Goal: Task Accomplishment & Management: Manage account settings

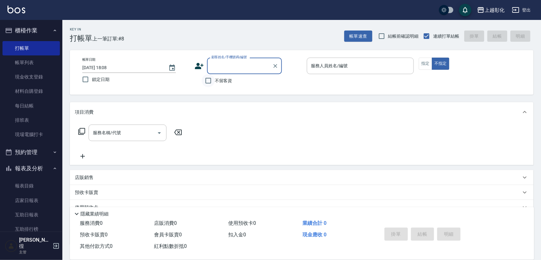
click at [208, 81] on input "不留客資" at bounding box center [208, 80] width 13 height 13
checkbox input "true"
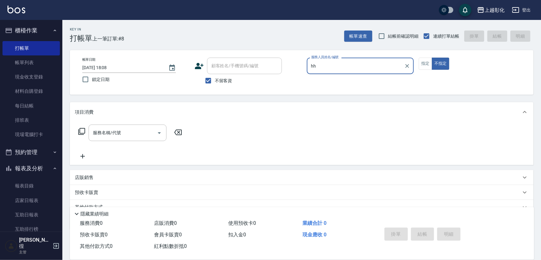
type input "hh"
click at [343, 56] on div "帳單日期 [DATE] 18:08 鎖定日期 顧客姓名/手機號碼/編號 顧客姓名/手機號碼/編號 不留客資 服務人員姓名/編號 hh 服務人員姓名/編號 指定…" at bounding box center [302, 72] width 464 height 45
click at [336, 65] on input "hh" at bounding box center [356, 65] width 92 height 11
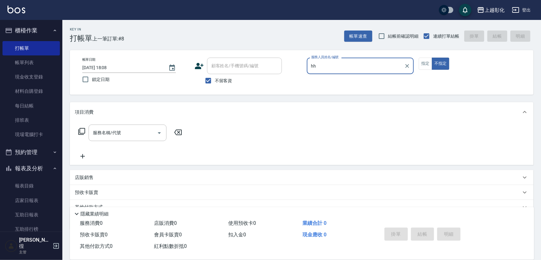
click at [331, 68] on input "hh" at bounding box center [356, 65] width 92 height 11
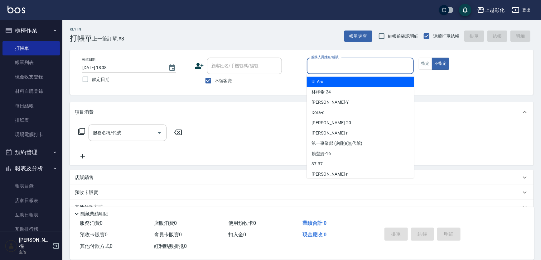
click at [331, 68] on input "服務人員姓名/編號" at bounding box center [361, 65] width 102 height 11
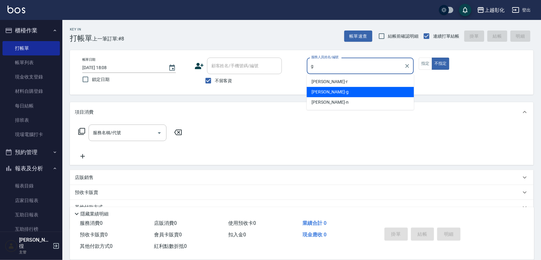
type input "g"
type button "false"
type input "[PERSON_NAME]"
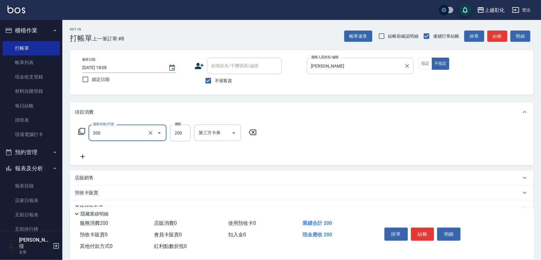
type input "New洗專案(200)"
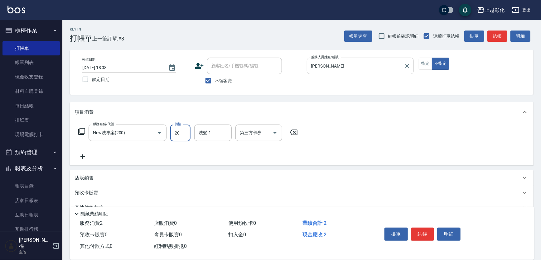
type input "200"
type input "[PERSON_NAME]-24"
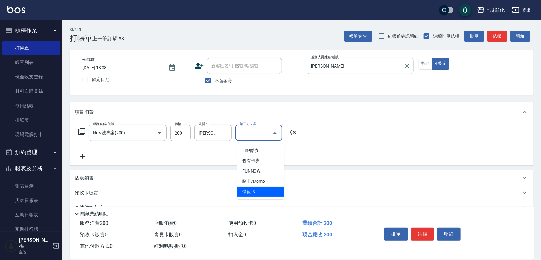
type input "儲值卡"
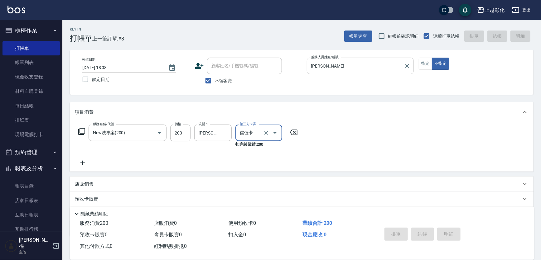
type input "[DATE] 19:11"
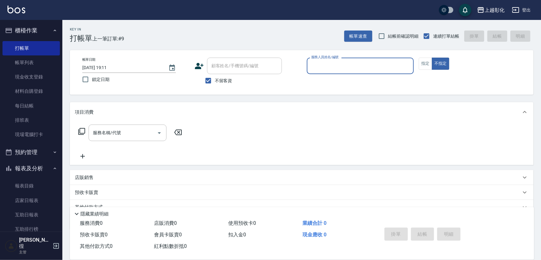
drag, startPoint x: 234, startPoint y: 86, endPoint x: 232, endPoint y: 81, distance: 5.7
click at [234, 85] on div "不留客資" at bounding box center [238, 80] width 87 height 13
click at [221, 84] on span "不留客資" at bounding box center [223, 81] width 17 height 7
click at [215, 84] on input "不留客資" at bounding box center [208, 80] width 13 height 13
checkbox input "false"
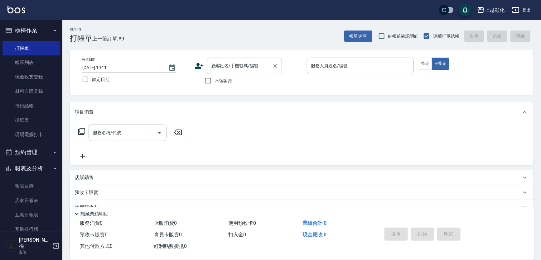
click at [221, 69] on input "顧客姓名/手機號碼/編號" at bounding box center [240, 65] width 60 height 11
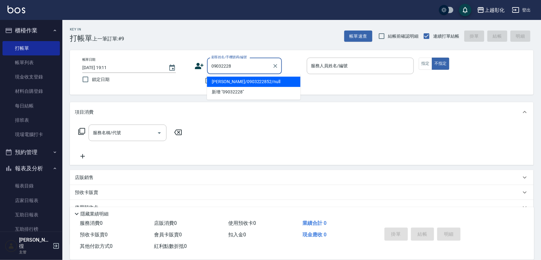
type input "[PERSON_NAME]/0903222852/null"
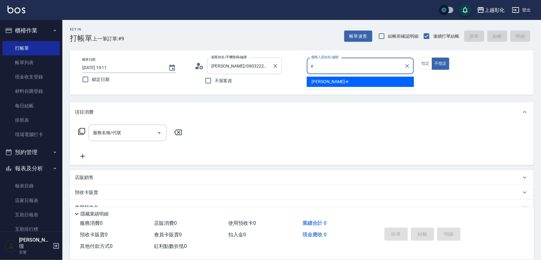
type input "[PERSON_NAME]-e"
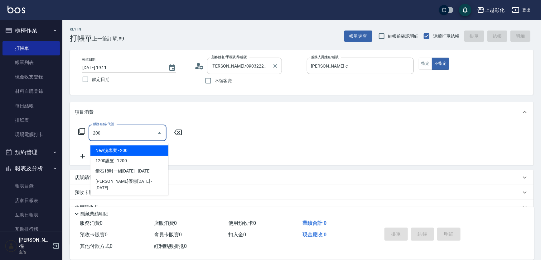
type input "New洗專案(200)"
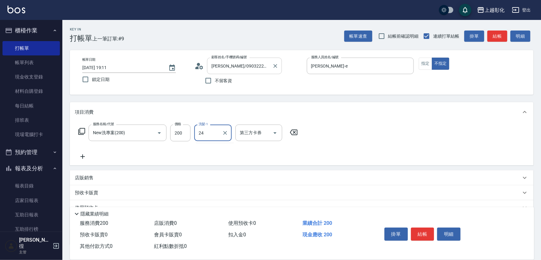
type input "[PERSON_NAME]-24"
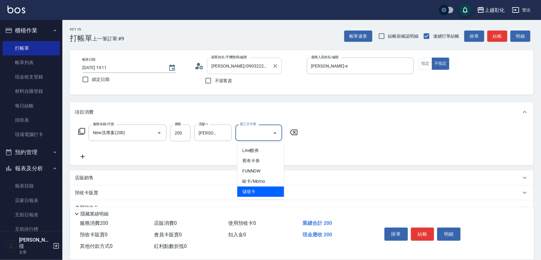
type input "儲值卡"
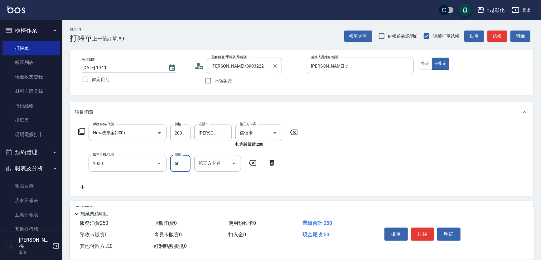
type input "精油(1050)"
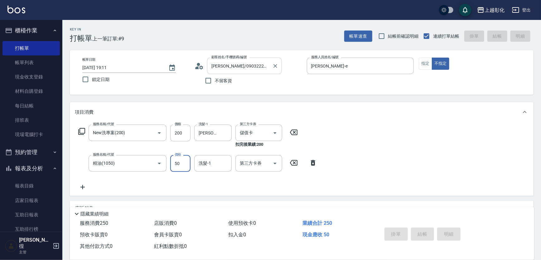
type input "[DATE] 19:12"
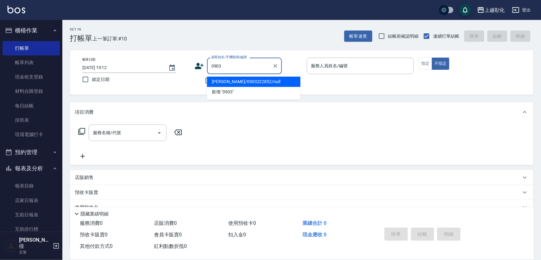
type input "[PERSON_NAME]/0903222852/null"
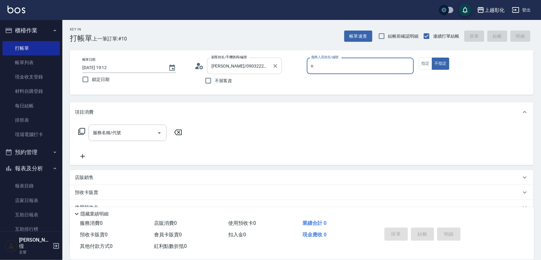
type input "yung yung-n"
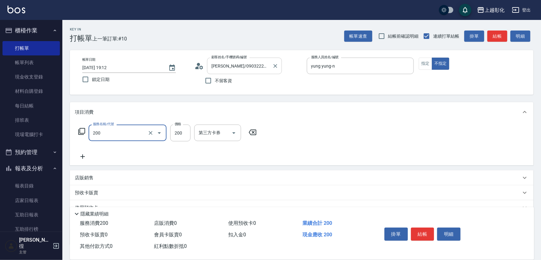
type input "New洗專案(200)"
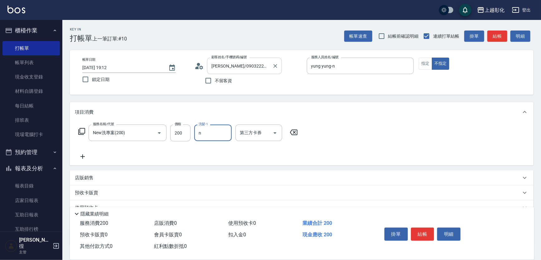
type input "yung yung-n"
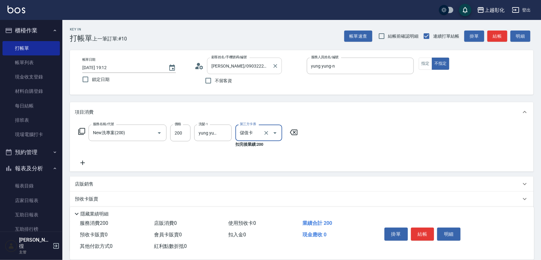
type input "儲值卡"
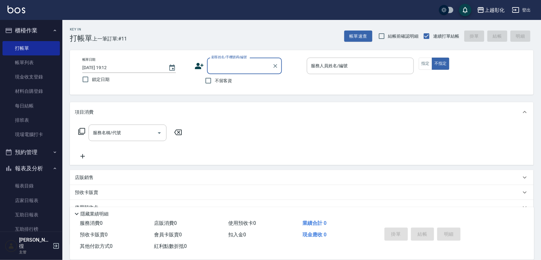
click at [225, 84] on span "不留客資" at bounding box center [223, 81] width 17 height 7
click at [215, 84] on input "不留客資" at bounding box center [208, 80] width 13 height 13
checkbox input "true"
type input "[PERSON_NAME]/0903931132/"
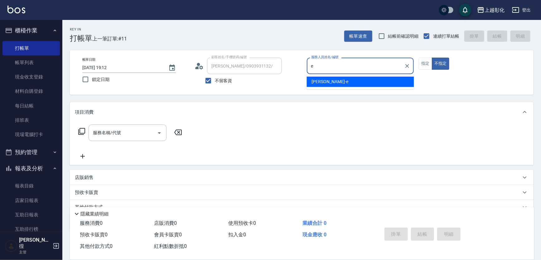
type input "[PERSON_NAME]-e"
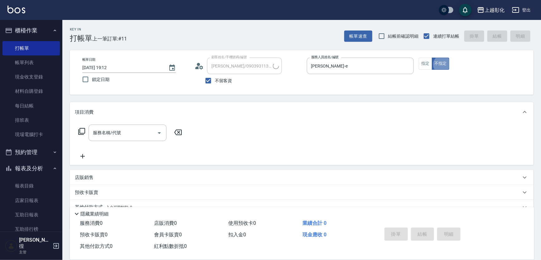
type input "[PERSON_NAME]/0921723991/"
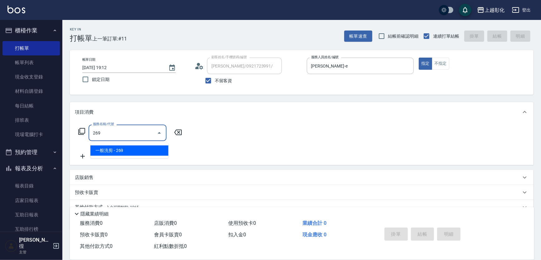
type input "一般洗剪(269)"
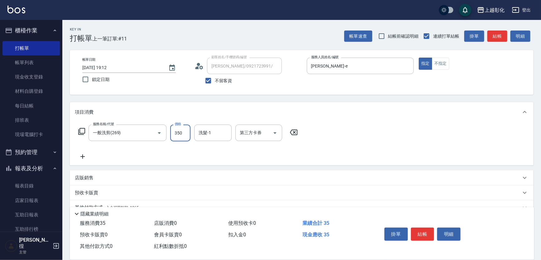
type input "350"
type input "[PERSON_NAME]-e"
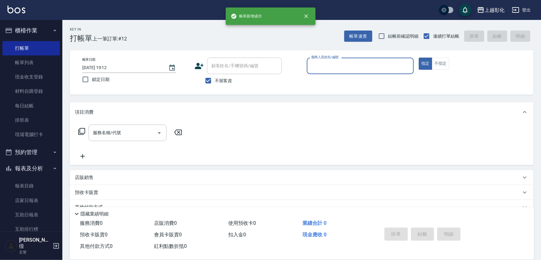
click at [221, 84] on span "不留客資" at bounding box center [223, 81] width 17 height 7
click at [215, 84] on input "不留客資" at bounding box center [208, 80] width 13 height 13
checkbox input "false"
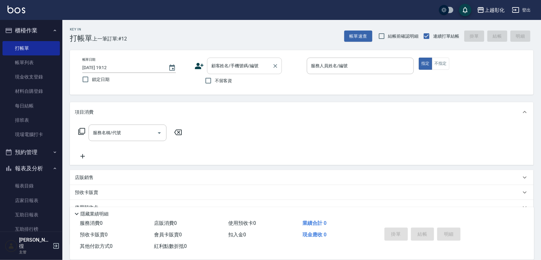
click at [224, 72] on div "顧客姓名/手機號碼/編號" at bounding box center [244, 66] width 75 height 17
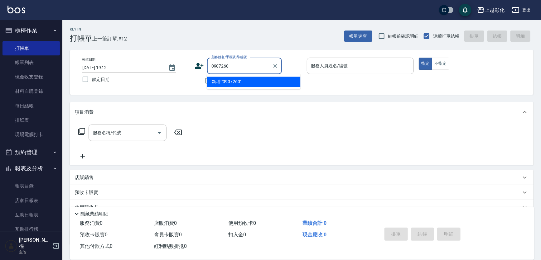
type input "0907260"
click at [197, 73] on div "顧客姓名/手機號碼/編號 顧客姓名/手機號碼/編號" at bounding box center [248, 66] width 107 height 17
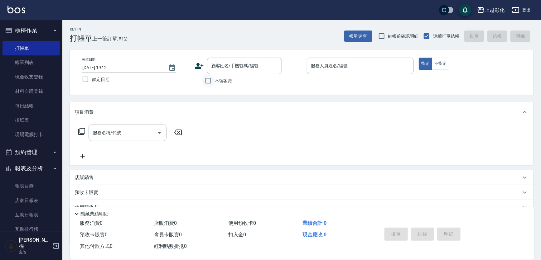
click at [211, 80] on input "不留客資" at bounding box center [208, 80] width 13 height 13
checkbox input "true"
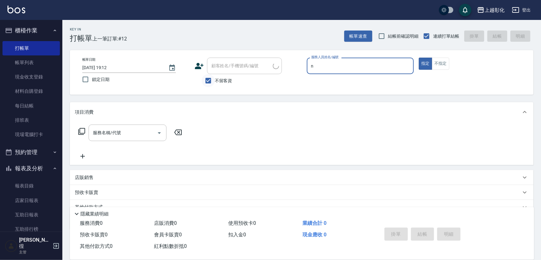
type input "n"
type button "true"
type input "yung yung-n"
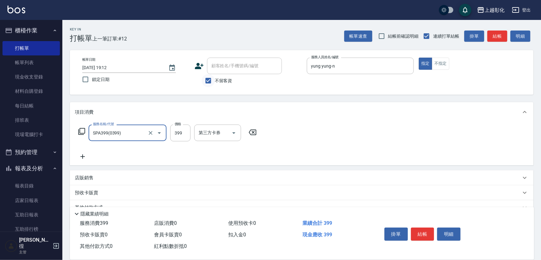
type input "SPA399(0399)"
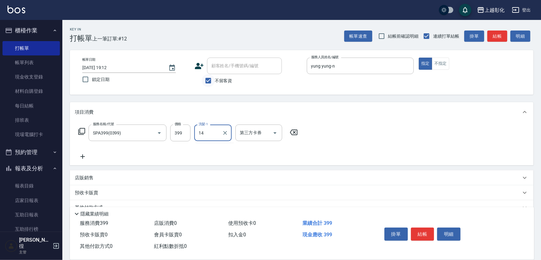
type input "1"
type input "[PERSON_NAME]-24"
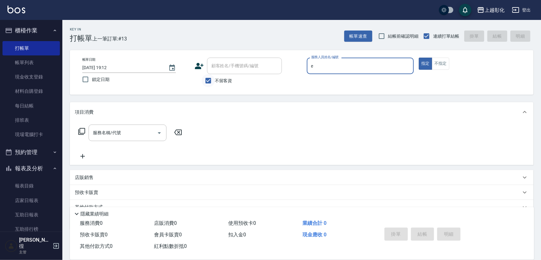
type input "[PERSON_NAME]-e"
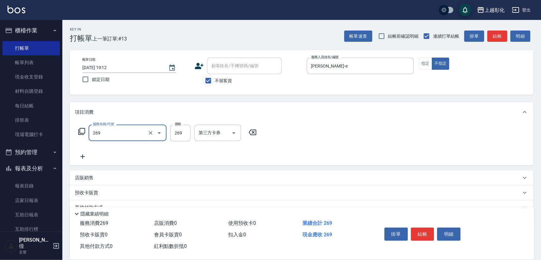
type input "一般洗剪(269)"
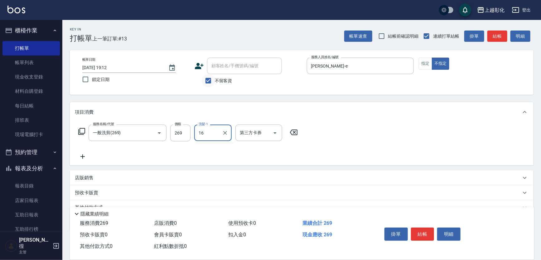
type input "[PERSON_NAME]-16"
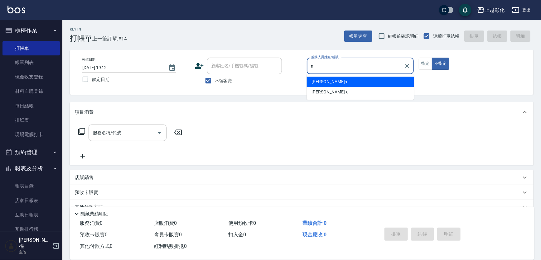
type input "yung yung-n"
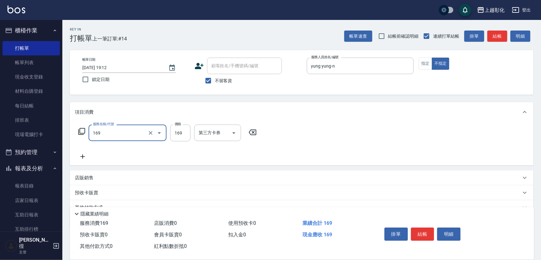
type input "剪髮(169)"
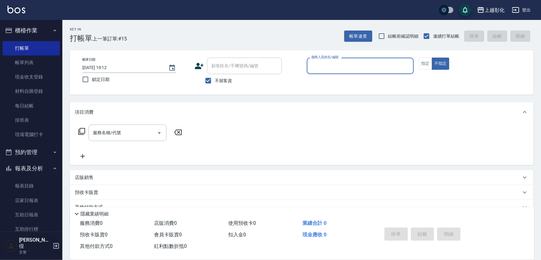
click at [223, 78] on span "不留客資" at bounding box center [223, 81] width 17 height 7
click at [215, 78] on input "不留客資" at bounding box center [208, 80] width 13 height 13
checkbox input "false"
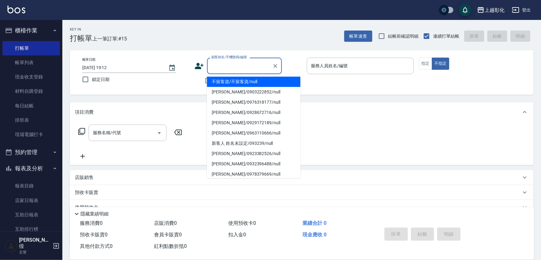
click at [223, 68] on input "顧客姓名/手機號碼/編號" at bounding box center [240, 65] width 60 height 11
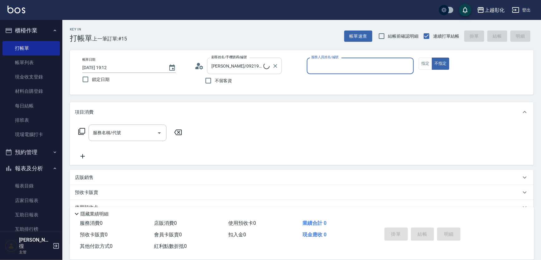
click at [223, 67] on input "[PERSON_NAME]/0921987172/" at bounding box center [237, 65] width 54 height 11
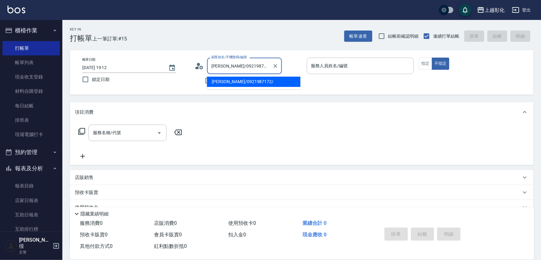
click at [223, 67] on input "[PERSON_NAME]/0921987172/" at bounding box center [240, 65] width 60 height 11
type input "[PERSON_NAME]/0921298765/"
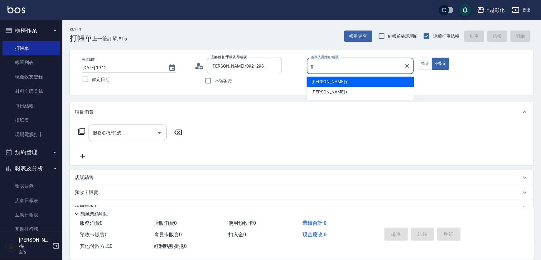
type input "[PERSON_NAME]"
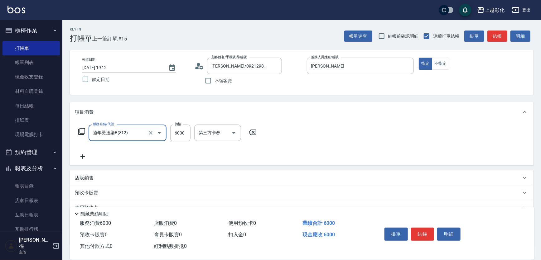
type input "過年燙送染B(812)"
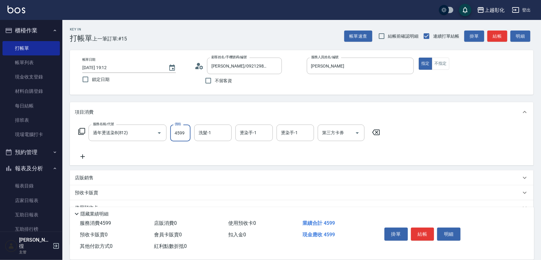
type input "4599"
type input "[PERSON_NAME]-16"
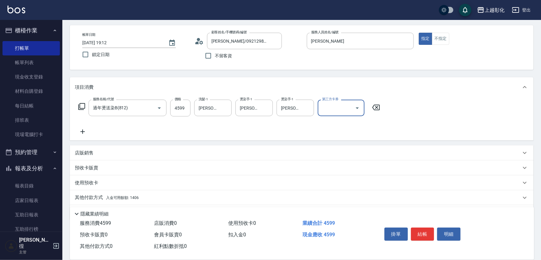
scroll to position [55, 0]
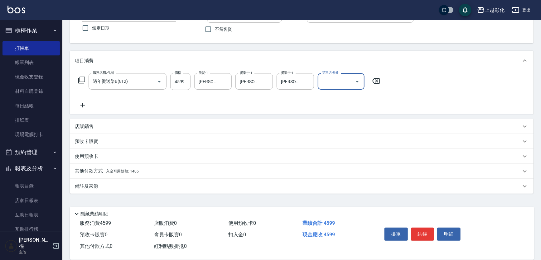
click at [112, 124] on div "店販銷售" at bounding box center [298, 126] width 446 height 7
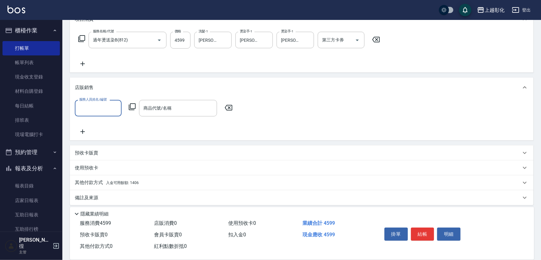
scroll to position [110, 0]
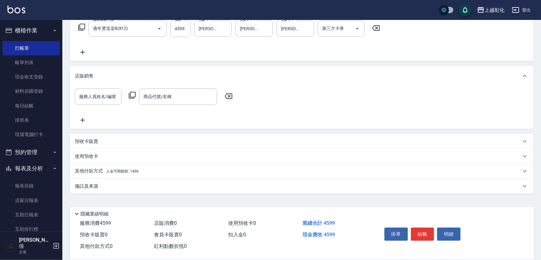
click at [97, 171] on p "其他付款方式 入金可用餘額: 1406" at bounding box center [107, 171] width 64 height 7
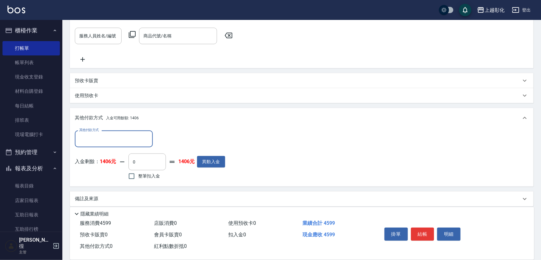
scroll to position [166, 0]
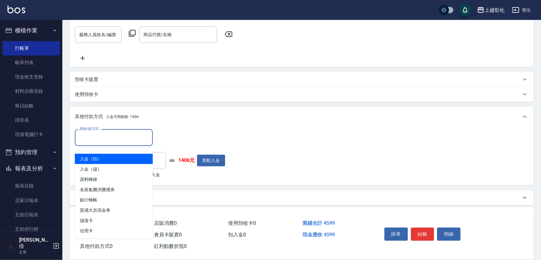
click at [121, 143] on input "其他付款方式" at bounding box center [114, 137] width 72 height 11
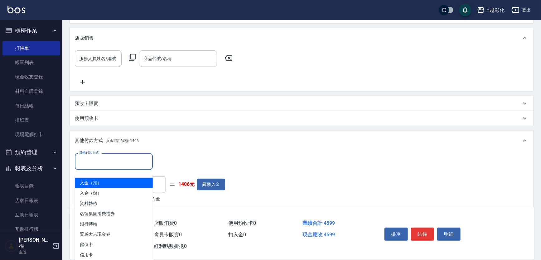
scroll to position [110, 0]
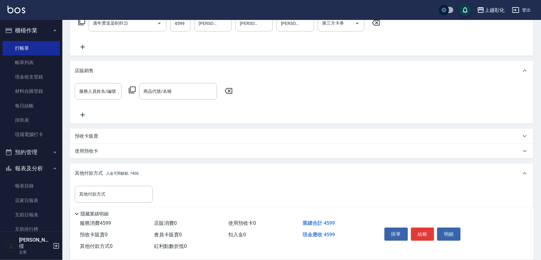
click at [88, 71] on p "店販銷售" at bounding box center [84, 71] width 19 height 7
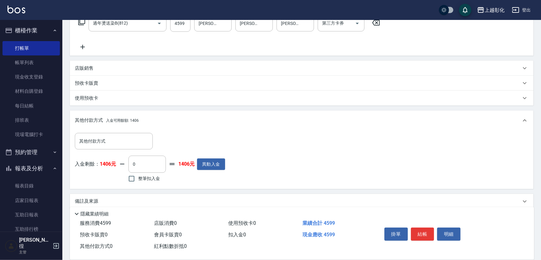
click at [88, 71] on p "店販銷售" at bounding box center [84, 68] width 19 height 7
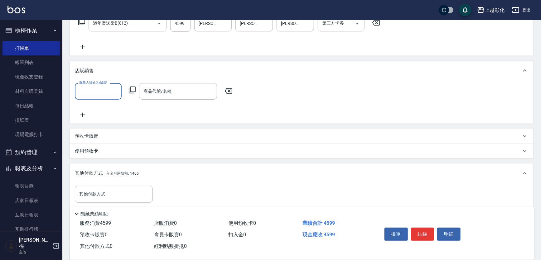
scroll to position [0, 0]
type input "[PERSON_NAME]"
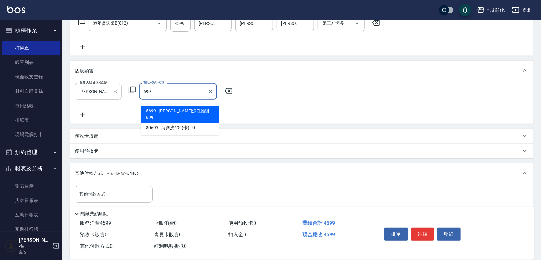
type input "水水沁涼洗護組"
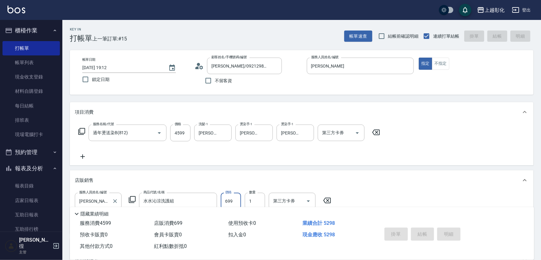
type input "[DATE] 19:13"
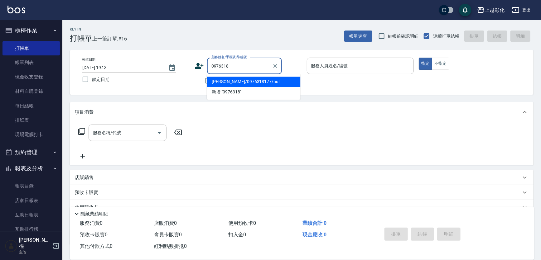
type input "[PERSON_NAME]/0976318177/null"
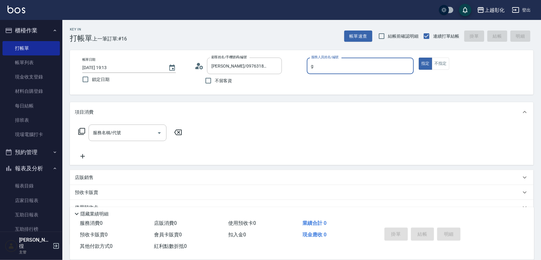
type input "[PERSON_NAME]"
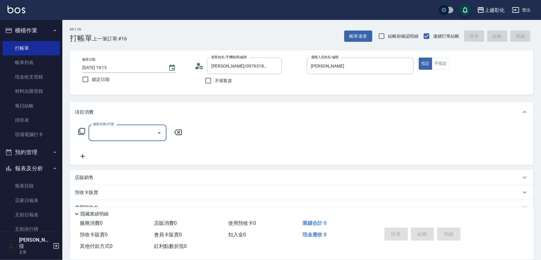
type input "b"
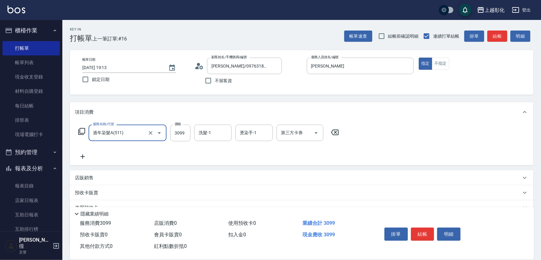
type input "過年染髮A(511)"
type input "3199"
type input "[PERSON_NAME]-16"
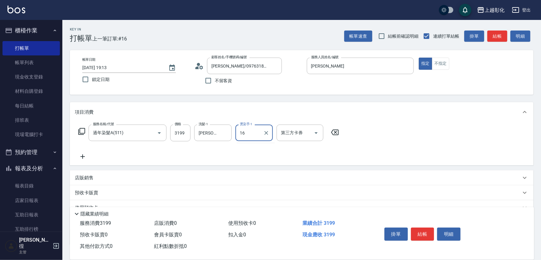
type input "[PERSON_NAME]-16"
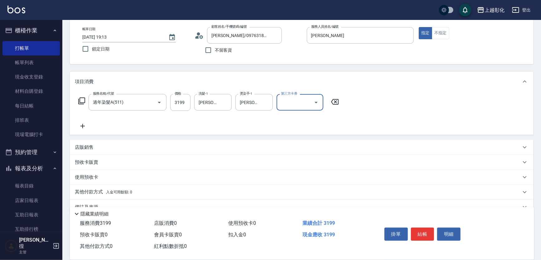
scroll to position [55, 0]
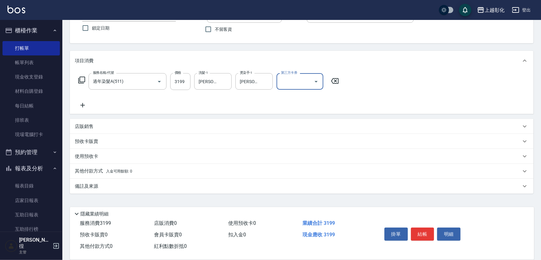
click at [102, 166] on div "其他付款方式 入金可用餘額: 0" at bounding box center [302, 171] width 464 height 15
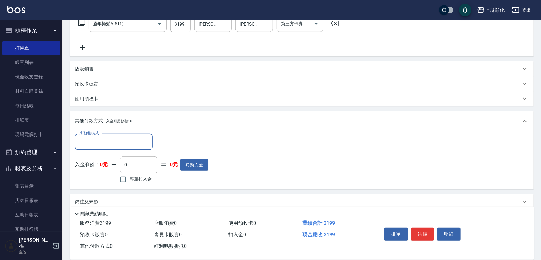
scroll to position [0, 0]
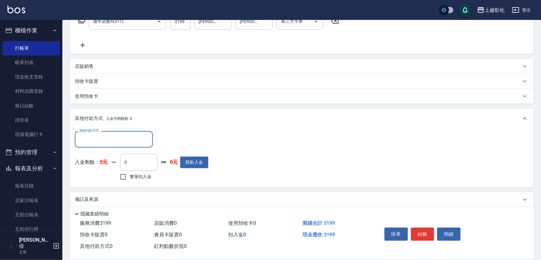
click at [104, 148] on div "其他付款方式" at bounding box center [114, 139] width 78 height 17
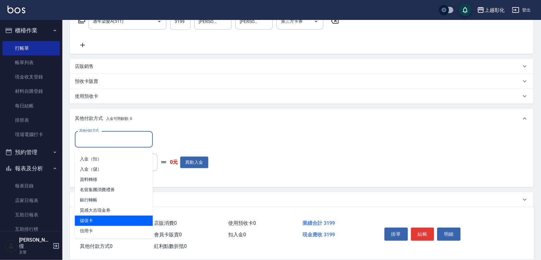
click at [108, 223] on span "儲值卡" at bounding box center [114, 221] width 78 height 10
type input "儲值卡"
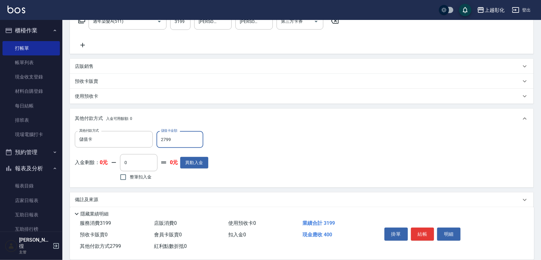
click at [171, 137] on input "2799" at bounding box center [180, 139] width 47 height 17
type input "400"
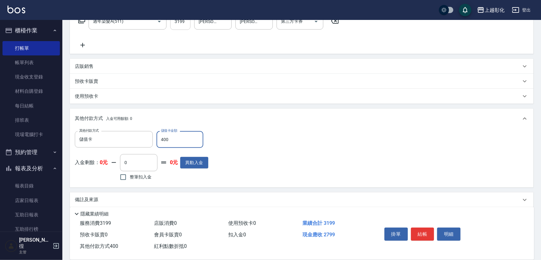
click at [179, 24] on input "3199" at bounding box center [180, 21] width 20 height 17
type input "2"
type input "0"
type input "2799"
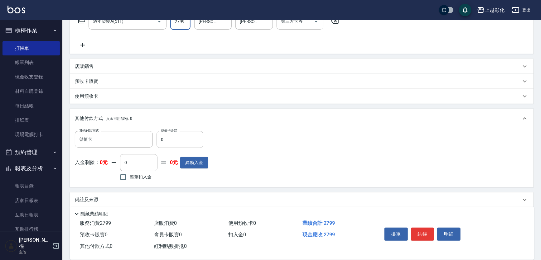
click at [178, 142] on input "0" at bounding box center [180, 139] width 47 height 17
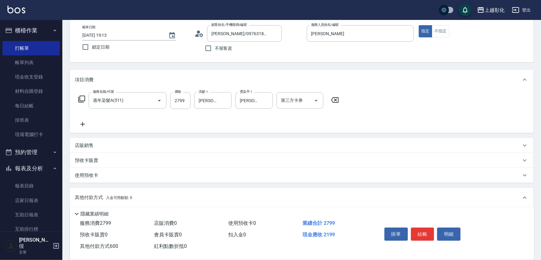
scroll to position [26, 0]
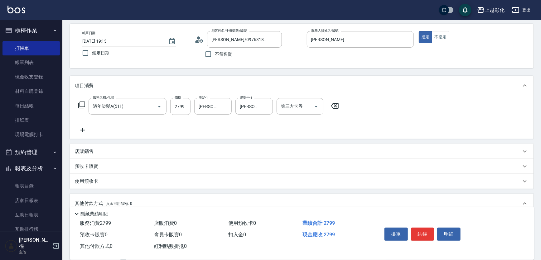
type input "0"
click at [30, 70] on link "現金收支登錄" at bounding box center [30, 77] width 57 height 14
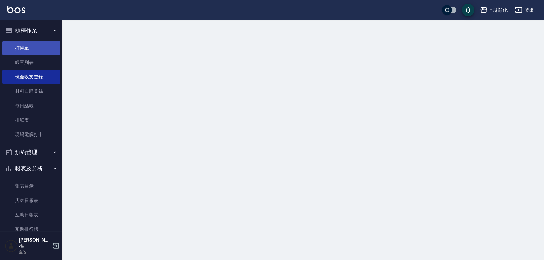
click at [36, 41] on link "打帳單" at bounding box center [30, 48] width 57 height 14
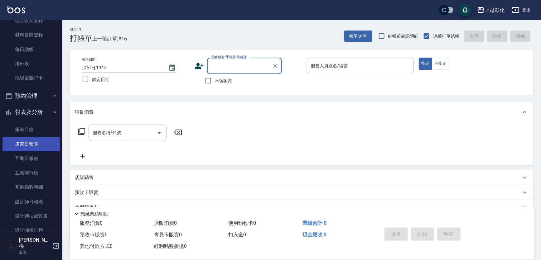
scroll to position [113, 0]
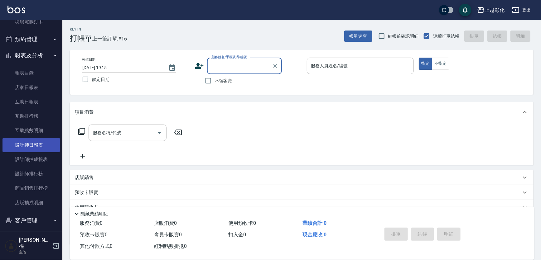
click at [41, 147] on link "設計師日報表" at bounding box center [30, 145] width 57 height 14
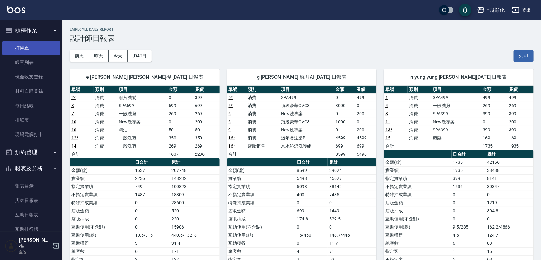
click at [39, 49] on link "打帳單" at bounding box center [30, 48] width 57 height 14
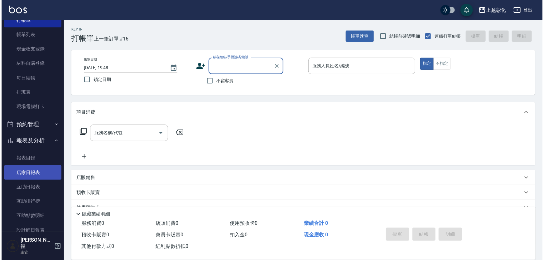
scroll to position [28, 0]
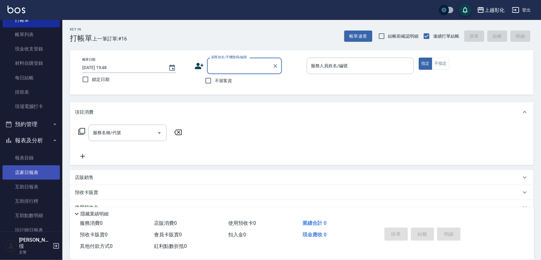
click at [36, 174] on link "店家日報表" at bounding box center [30, 173] width 57 height 14
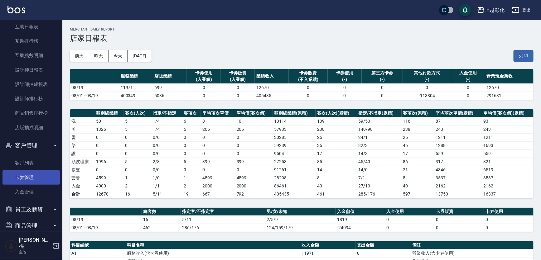
scroll to position [198, 0]
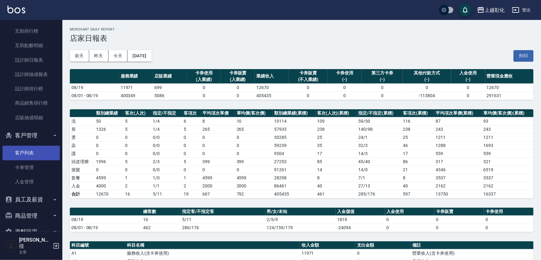
click at [32, 159] on link "客戶列表" at bounding box center [30, 153] width 57 height 14
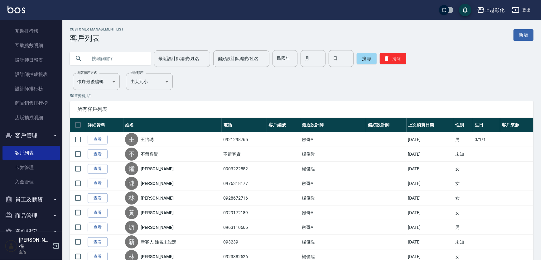
click at [144, 56] on input "text" at bounding box center [116, 58] width 59 height 17
type input "0905131327"
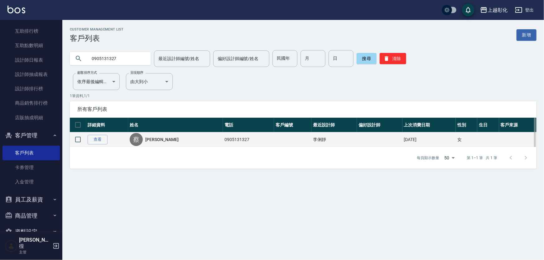
click at [140, 144] on div "蔡" at bounding box center [136, 139] width 13 height 13
click at [108, 144] on link "查看" at bounding box center [98, 140] width 20 height 10
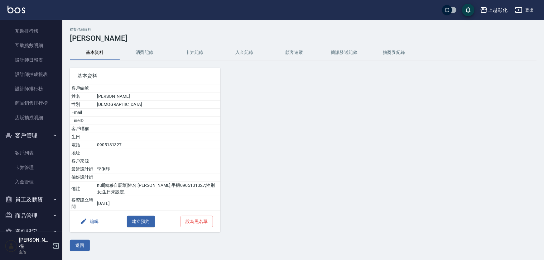
click at [252, 53] on button "入金紀錄" at bounding box center [244, 52] width 50 height 15
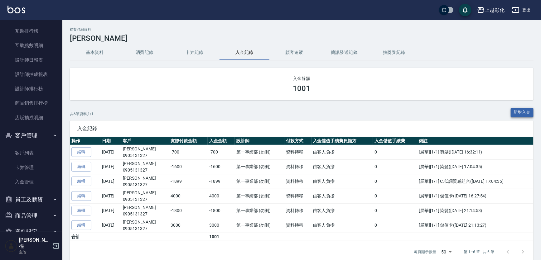
click at [518, 109] on button "新增入金" at bounding box center [522, 113] width 23 height 10
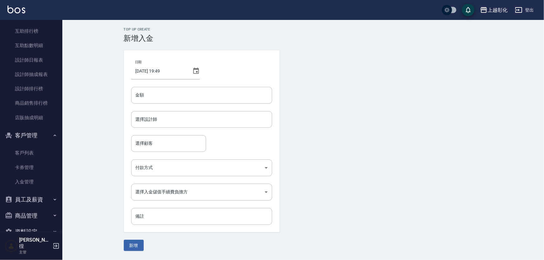
click at [201, 80] on div "日期 [DATE] 19:49 金額 金額 選擇設計師 選擇設計師 選擇顧客 選擇顧客 付款方式 ​ 付款方式 選擇入金儲值手續費負擔方 ​ 選擇入金儲值手續…" at bounding box center [202, 141] width 156 height 182
click at [200, 88] on input "金額" at bounding box center [201, 95] width 141 height 17
type input "-6"
type input "-900"
click at [198, 123] on input "選擇設計師" at bounding box center [201, 119] width 135 height 11
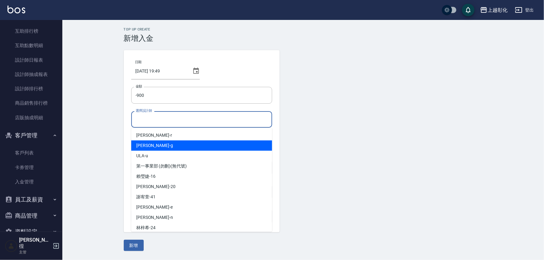
click at [172, 148] on div "[PERSON_NAME]" at bounding box center [201, 146] width 141 height 10
type input "[PERSON_NAME]"
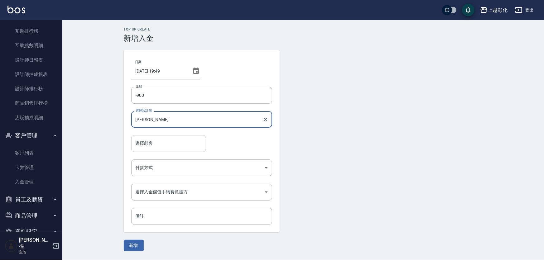
click at [163, 151] on div "選擇顧客" at bounding box center [168, 143] width 75 height 17
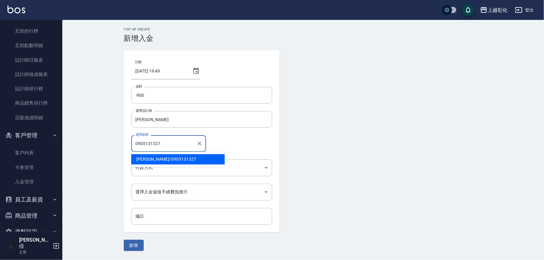
click at [179, 159] on span "[PERSON_NAME]/ 0905131327" at bounding box center [178, 159] width 94 height 10
type input "[PERSON_NAME]/0905131327"
click at [173, 165] on body "上越彰化 登出 櫃檯作業 打帳單 帳單列表 現金收支登錄 材料自購登錄 每日結帳 排班表 現場電腦打卡 預約管理 預約管理 單日預約紀錄 單週預約紀錄 報表及…" at bounding box center [272, 130] width 544 height 260
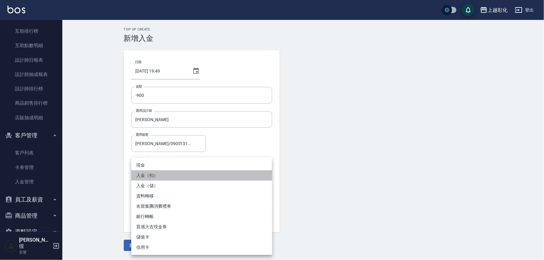
click at [167, 177] on li "入金（扣）" at bounding box center [201, 176] width 141 height 10
type input "入金（扣）"
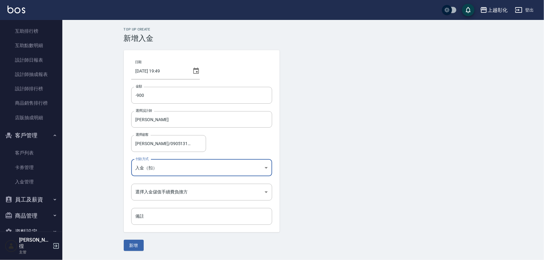
click at [127, 253] on div "Top Up Create 新增入金 日期 [DATE] 19:49 金額 -900 金額 選擇設計師 [PERSON_NAME] 選擇設計師 選擇顧客 [P…" at bounding box center [303, 139] width 482 height 239
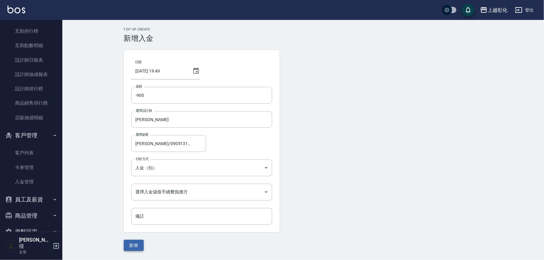
click at [129, 248] on button "新增" at bounding box center [134, 246] width 20 height 12
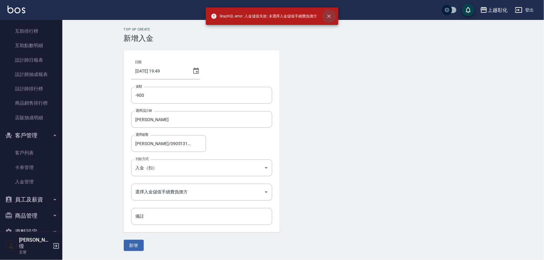
click at [333, 15] on button "close" at bounding box center [329, 16] width 14 height 14
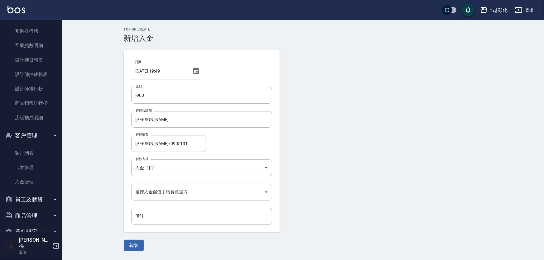
click at [160, 193] on body "上越彰化 登出 櫃檯作業 打帳單 帳單列表 現金收支登錄 材料自購登錄 每日結帳 排班表 現場電腦打卡 預約管理 預約管理 單日預約紀錄 單週預約紀錄 報表及…" at bounding box center [272, 130] width 544 height 260
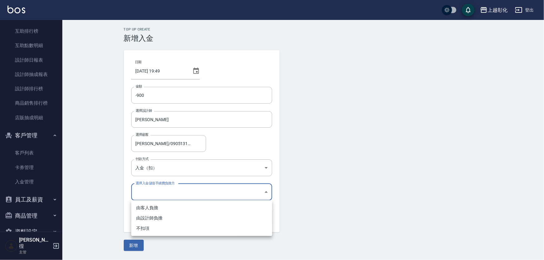
click at [147, 208] on li "由客人負擔" at bounding box center [201, 208] width 141 height 10
type input "BYCUSTOMER"
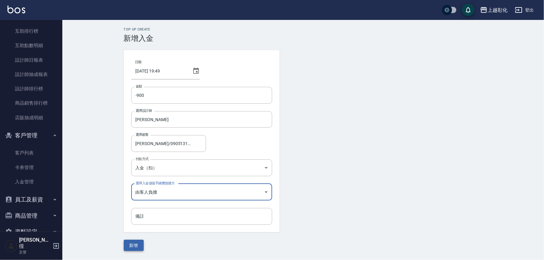
click at [133, 246] on button "新增" at bounding box center [134, 246] width 20 height 12
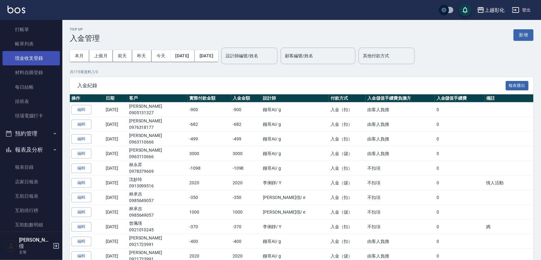
scroll to position [28, 0]
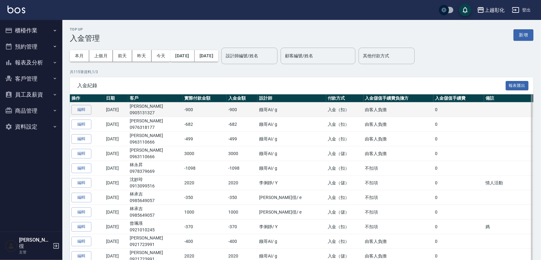
click at [154, 114] on p "0905131327" at bounding box center [155, 113] width 51 height 7
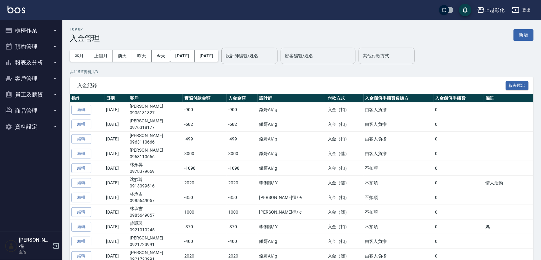
click at [36, 76] on button "客戶管理" at bounding box center [30, 79] width 57 height 16
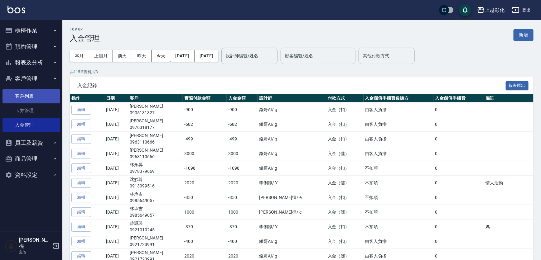
click at [34, 92] on link "客戶列表" at bounding box center [30, 96] width 57 height 14
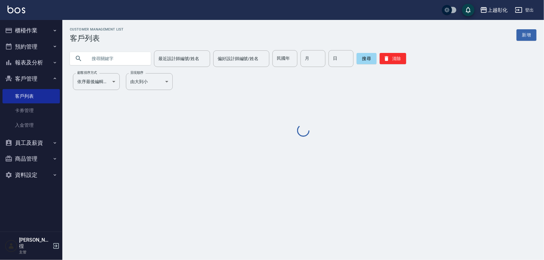
click at [91, 60] on input "text" at bounding box center [116, 58] width 59 height 17
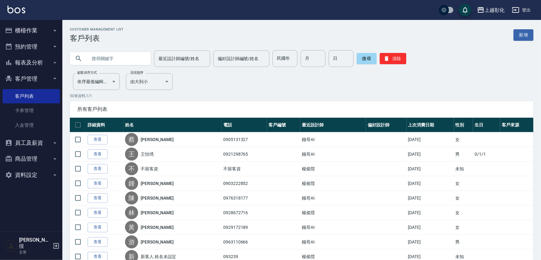
click at [91, 60] on input "text" at bounding box center [116, 58] width 59 height 17
type input "0905"
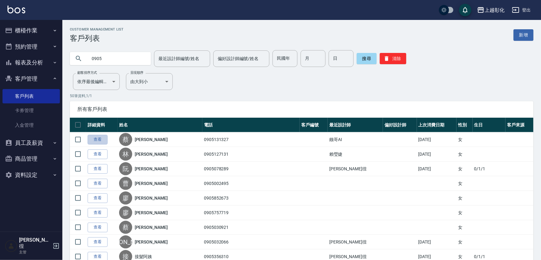
click at [104, 142] on link "查看" at bounding box center [98, 140] width 20 height 10
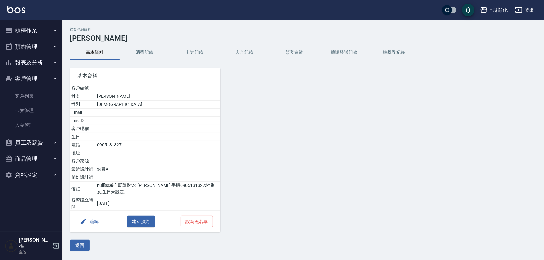
click at [230, 52] on button "入金紀錄" at bounding box center [244, 52] width 50 height 15
